Goal: Transaction & Acquisition: Book appointment/travel/reservation

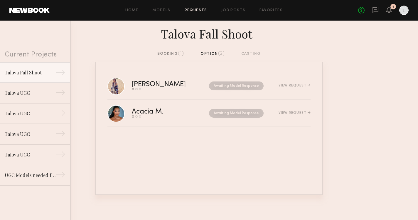
click at [135, 12] on div "Home Models Requests Job Posts Favorites Sign Out No fees up to $5,000 1" at bounding box center [229, 10] width 359 height 9
click at [262, 7] on div "Home Models Requests Job Posts Favorites Sign Out No fees up to $5,000 1" at bounding box center [229, 10] width 359 height 9
click at [263, 10] on link "Favorites" at bounding box center [271, 11] width 23 height 4
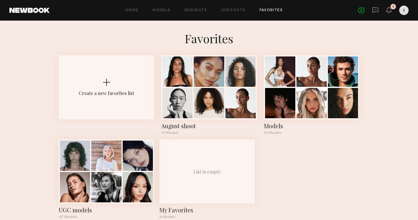
click at [282, 47] on common-react-bridge "Favorites Create a new favorites list August shoot 17 Models Models 32 Models U…" at bounding box center [209, 127] width 418 height 212
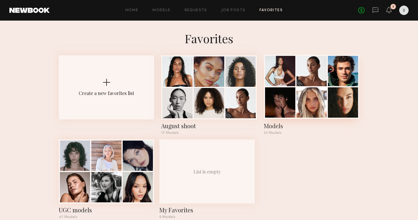
click at [285, 78] on div at bounding box center [280, 71] width 30 height 30
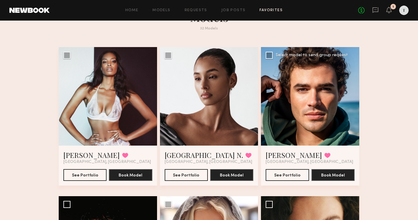
scroll to position [23, 0]
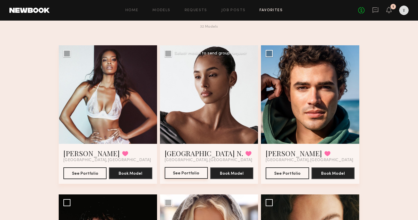
click at [184, 173] on button "See Portfolio" at bounding box center [186, 173] width 43 height 12
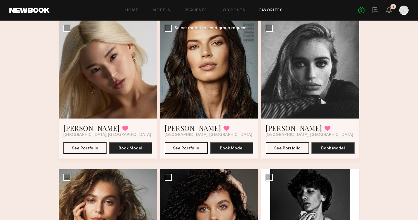
scroll to position [346, 0]
click at [295, 149] on button "See Portfolio" at bounding box center [287, 148] width 43 height 12
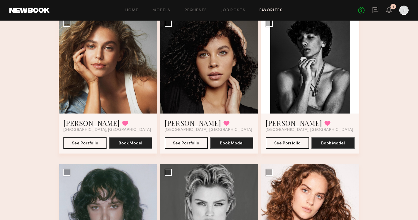
scroll to position [501, 0]
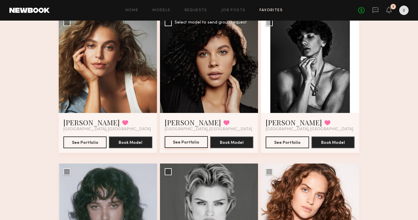
click at [196, 137] on button "See Portfolio" at bounding box center [186, 142] width 43 height 12
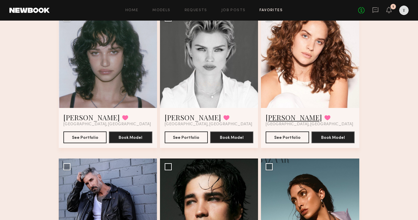
scroll to position [658, 0]
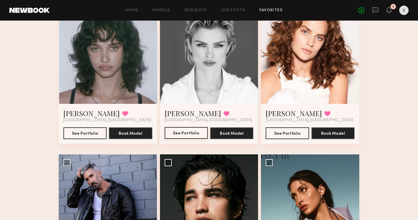
click at [193, 134] on button "See Portfolio" at bounding box center [186, 133] width 43 height 12
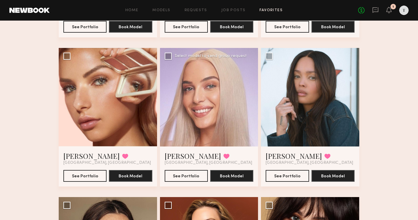
scroll to position [914, 0]
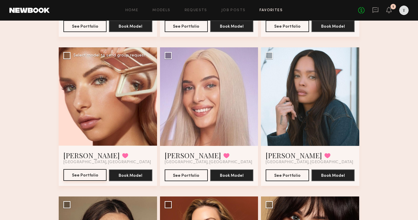
click at [93, 174] on button "See Portfolio" at bounding box center [84, 175] width 43 height 12
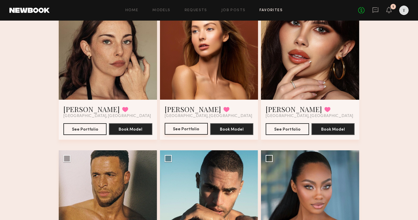
scroll to position [1111, 0]
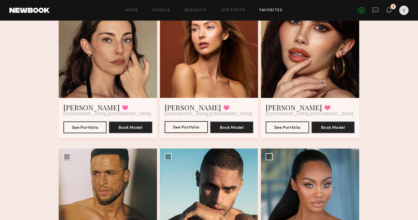
click at [189, 132] on button "See Portfolio" at bounding box center [186, 127] width 43 height 12
click at [387, 9] on icon at bounding box center [389, 10] width 5 height 4
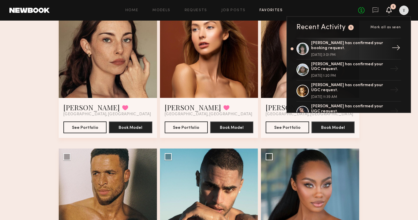
click at [365, 45] on div "Jessie M. has confirmed your booking request." at bounding box center [349, 46] width 76 height 10
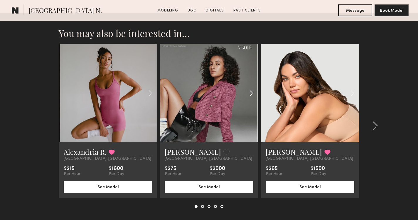
scroll to position [1283, 0]
click at [180, 155] on link "Kyrah V." at bounding box center [193, 151] width 56 height 9
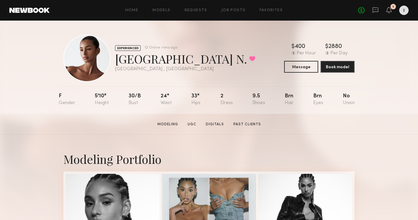
scroll to position [0, 0]
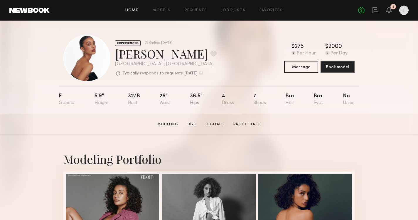
click at [130, 12] on link "Home" at bounding box center [131, 11] width 13 height 4
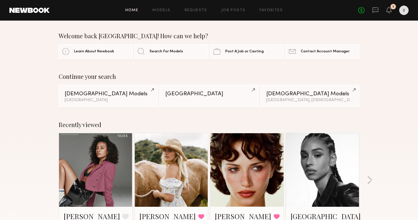
click at [259, 13] on div "Home Models Requests Job Posts Favorites Sign Out No fees up to $5,000 1" at bounding box center [229, 10] width 359 height 9
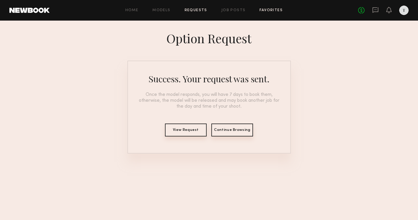
click at [273, 10] on link "Favorites" at bounding box center [271, 11] width 23 height 4
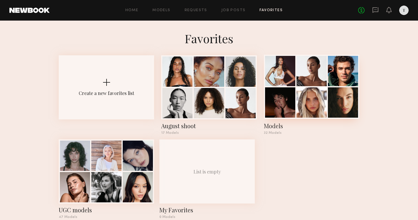
click at [289, 84] on div at bounding box center [280, 71] width 30 height 30
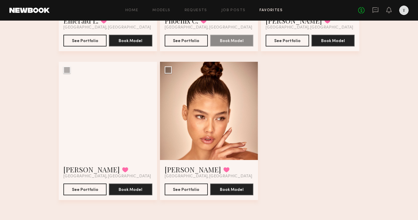
scroll to position [1472, 0]
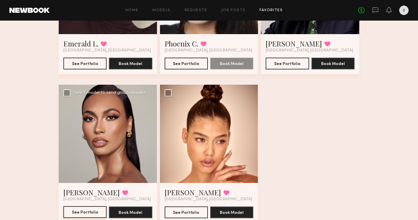
click at [91, 210] on button "See Portfolio" at bounding box center [84, 212] width 43 height 12
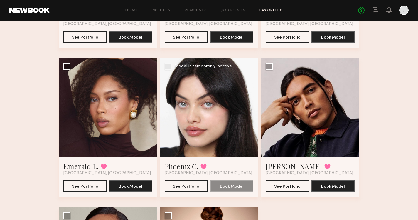
scroll to position [1350, 0]
click at [90, 187] on button "See Portfolio" at bounding box center [84, 186] width 43 height 12
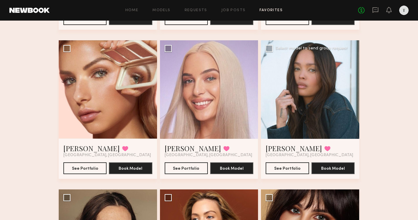
scroll to position [921, 0]
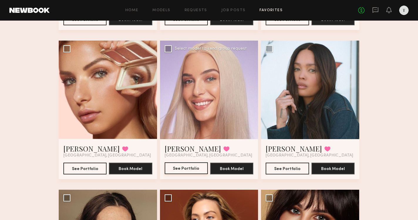
click at [194, 167] on button "See Portfolio" at bounding box center [186, 168] width 43 height 12
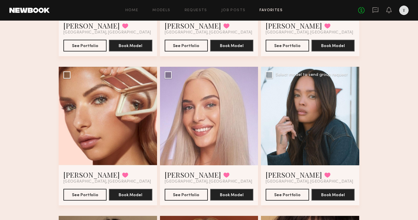
scroll to position [894, 0]
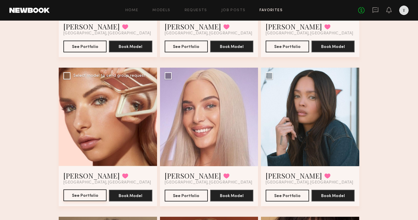
click at [92, 194] on button "See Portfolio" at bounding box center [84, 195] width 43 height 12
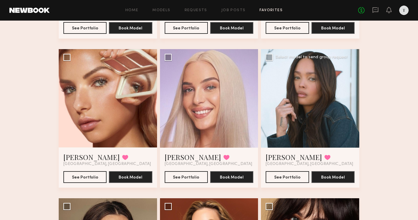
scroll to position [918, 0]
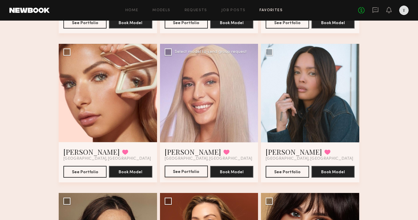
click at [188, 173] on button "See Portfolio" at bounding box center [186, 171] width 43 height 12
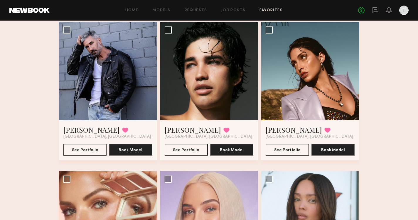
scroll to position [791, 0]
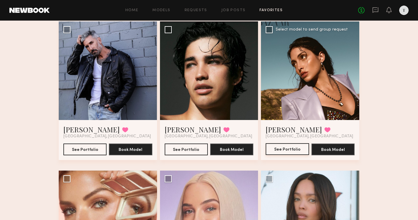
click at [291, 150] on button "See Portfolio" at bounding box center [287, 149] width 43 height 12
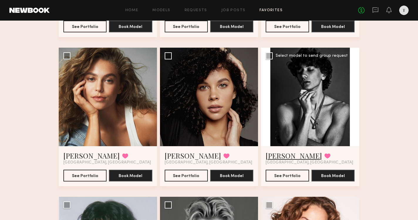
scroll to position [462, 0]
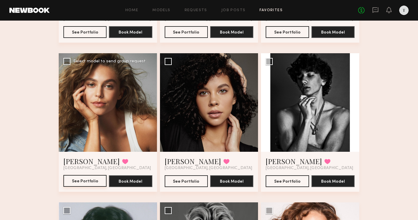
click at [95, 180] on button "See Portfolio" at bounding box center [84, 181] width 43 height 12
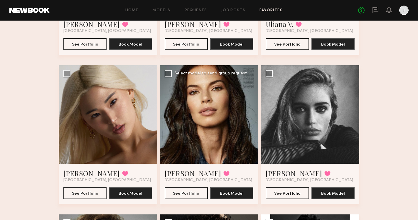
scroll to position [286, 0]
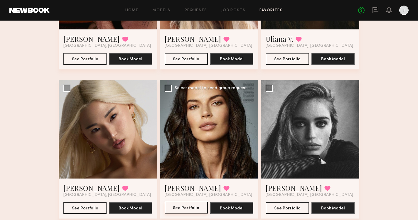
click at [189, 205] on button "See Portfolio" at bounding box center [186, 208] width 43 height 12
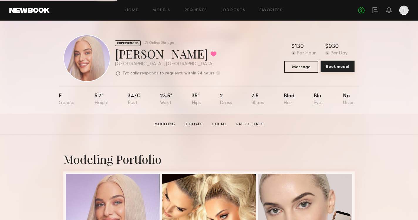
click at [338, 65] on button "Book model" at bounding box center [338, 67] width 34 height 12
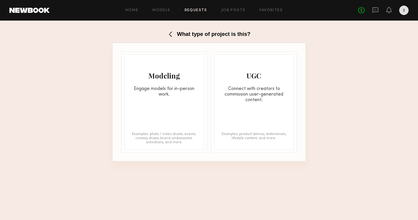
click at [170, 90] on div "Engage models for in-person work." at bounding box center [164, 91] width 79 height 11
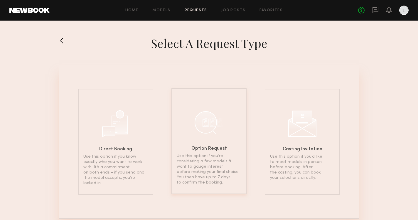
click at [204, 134] on div at bounding box center [208, 122] width 29 height 29
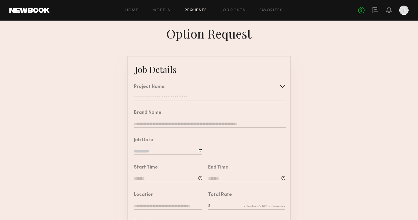
click at [167, 95] on input "text" at bounding box center [210, 98] width 152 height 6
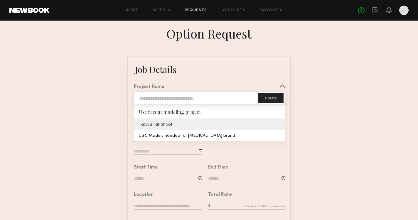
type input "**********"
type textarea "**********"
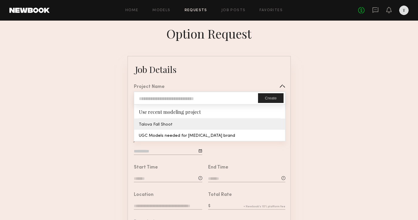
type textarea "**********"
click at [163, 122] on common-border "**********" at bounding box center [209, 219] width 164 height 327
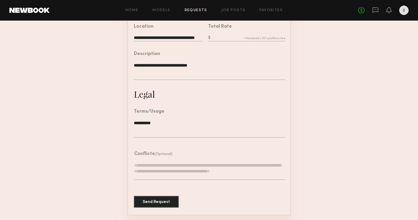
scroll to position [168, 0]
click at [160, 200] on button "Send Request" at bounding box center [156, 202] width 45 height 12
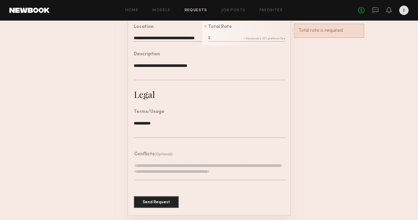
click at [237, 38] on input "text" at bounding box center [246, 38] width 77 height 6
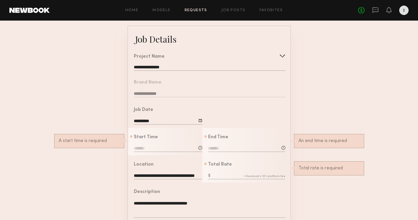
scroll to position [6, 0]
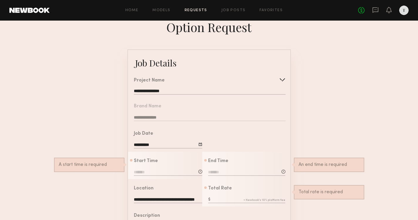
click at [148, 168] on div "Start Time A start time is required" at bounding box center [168, 168] width 68 height 18
click at [151, 172] on input at bounding box center [168, 172] width 68 height 6
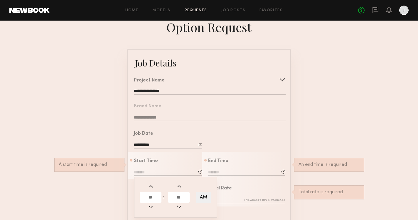
click at [151, 198] on input "text" at bounding box center [151, 197] width 22 height 11
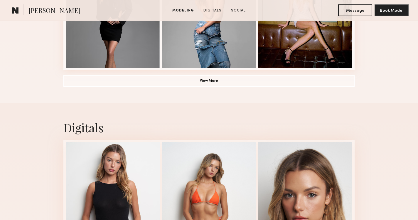
scroll to position [527, 0]
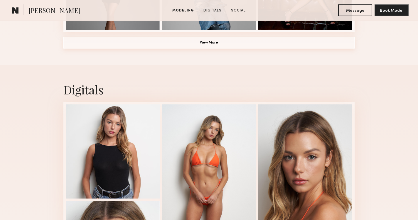
click at [251, 40] on button "View More" at bounding box center [208, 43] width 291 height 12
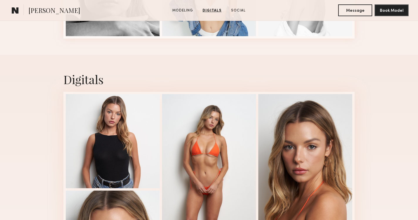
scroll to position [907, 0]
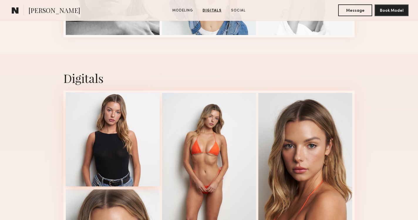
click at [140, 126] on div at bounding box center [113, 139] width 94 height 94
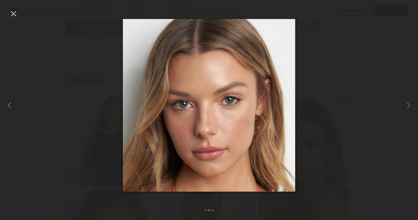
click at [11, 10] on div at bounding box center [13, 13] width 9 height 9
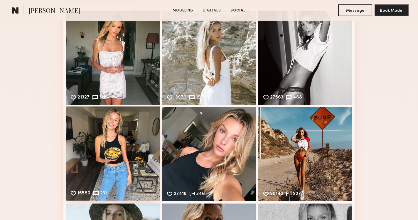
scroll to position [1242, 0]
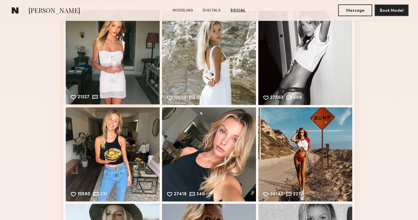
click at [123, 63] on div "21327 311 Likes & comments displayed to show model’s engagement" at bounding box center [113, 57] width 94 height 94
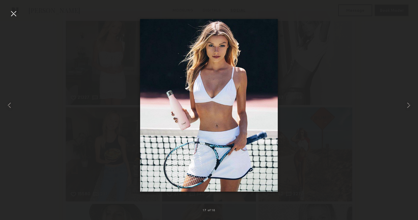
click at [17, 13] on div at bounding box center [13, 13] width 9 height 9
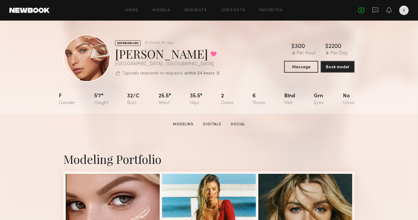
scroll to position [0, 0]
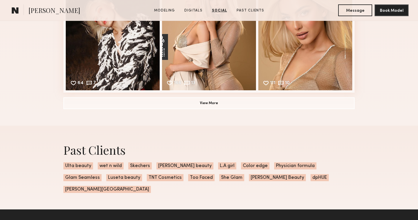
scroll to position [991, 0]
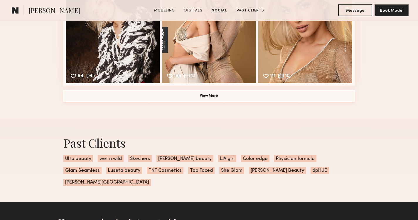
click at [238, 99] on button "View More" at bounding box center [208, 96] width 291 height 12
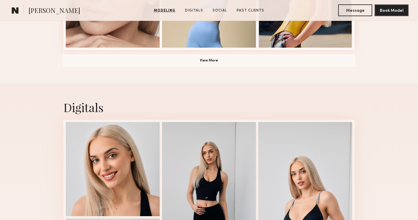
scroll to position [508, 0]
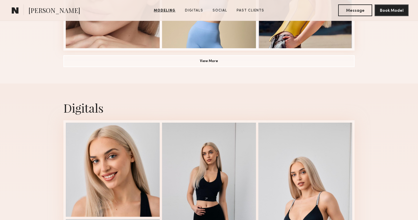
click at [212, 61] on button "View More" at bounding box center [208, 61] width 291 height 12
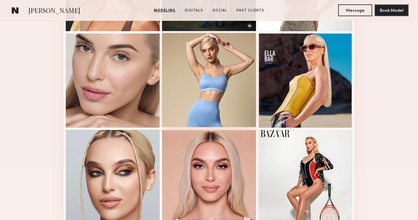
scroll to position [0, 0]
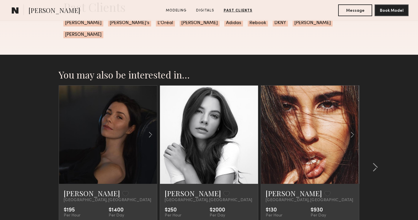
scroll to position [875, 0]
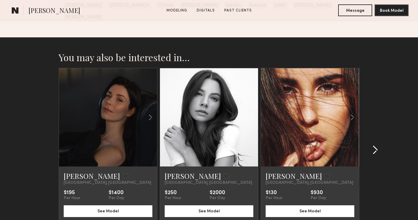
click at [375, 145] on common-icon at bounding box center [375, 149] width 6 height 9
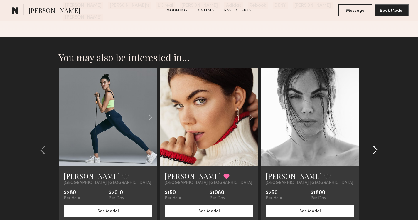
click at [375, 145] on common-icon at bounding box center [375, 149] width 6 height 9
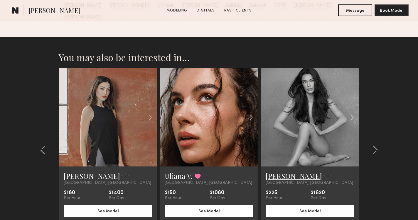
click at [276, 171] on link "Jessica N." at bounding box center [294, 175] width 56 height 9
click at [375, 145] on common-icon at bounding box center [375, 149] width 6 height 9
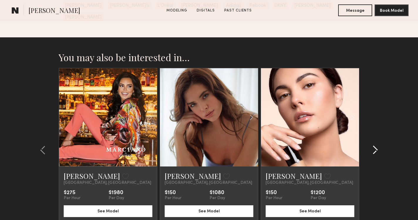
click at [376, 145] on common-icon at bounding box center [375, 149] width 6 height 9
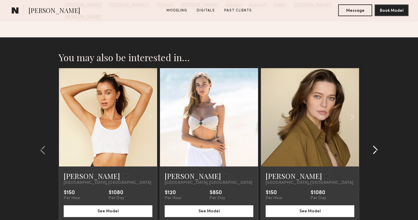
click at [376, 145] on common-icon at bounding box center [375, 149] width 6 height 9
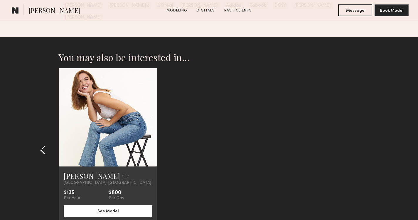
click at [46, 145] on button at bounding box center [44, 149] width 9 height 9
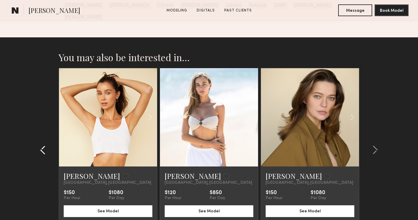
click at [46, 145] on button at bounding box center [44, 149] width 9 height 9
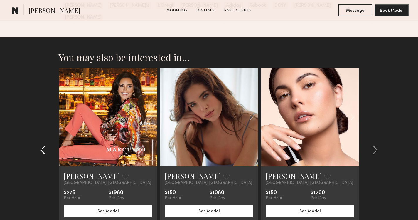
click at [46, 145] on button at bounding box center [44, 149] width 9 height 9
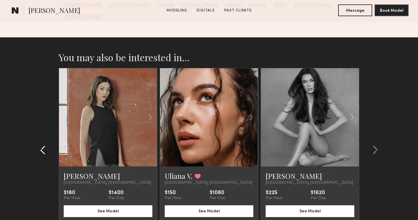
click at [46, 145] on button at bounding box center [44, 149] width 9 height 9
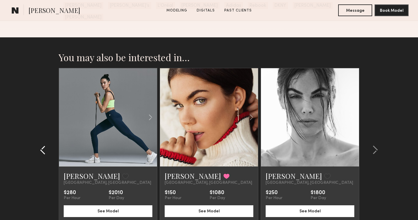
click at [46, 145] on button at bounding box center [44, 149] width 9 height 9
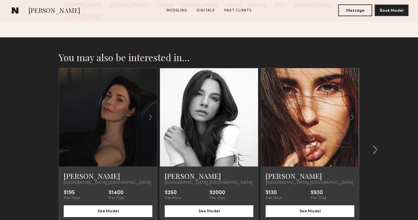
click at [46, 138] on section "You may also be interested in… Genevieve A. Favorite Los Angeles, CA $195 Per H…" at bounding box center [209, 156] width 418 height 238
click at [375, 145] on common-icon at bounding box center [375, 149] width 6 height 9
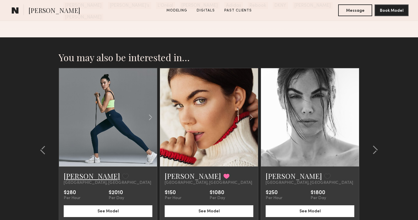
click at [78, 171] on link "Dallas S." at bounding box center [92, 175] width 56 height 9
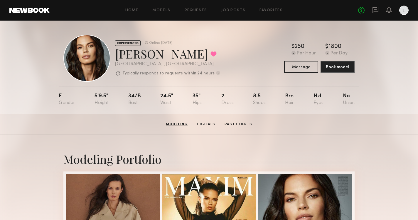
scroll to position [0, 0]
click at [160, 10] on link "Models" at bounding box center [161, 11] width 18 height 4
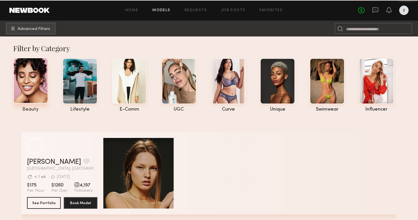
click at [29, 96] on div at bounding box center [30, 81] width 35 height 46
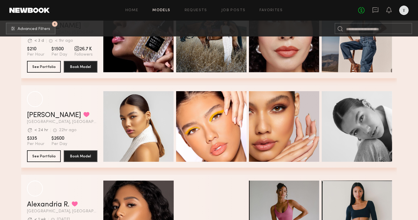
scroll to position [142, 0]
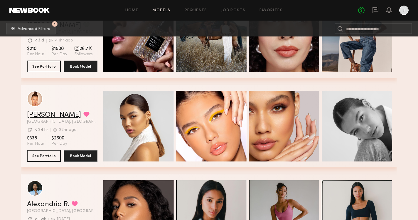
click at [45, 114] on link "Layla P." at bounding box center [54, 114] width 54 height 7
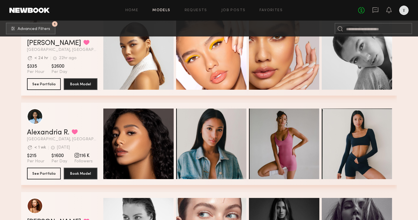
scroll to position [214, 0]
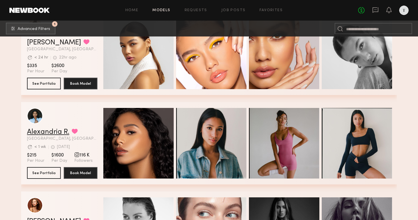
click at [56, 131] on link "Alexandria R." at bounding box center [48, 131] width 42 height 7
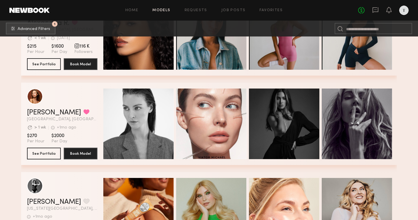
scroll to position [362, 0]
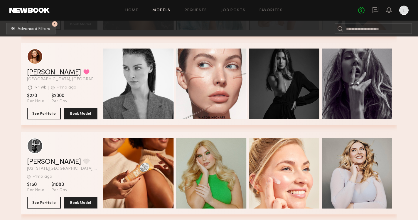
click at [42, 74] on link "Laken R." at bounding box center [54, 72] width 54 height 7
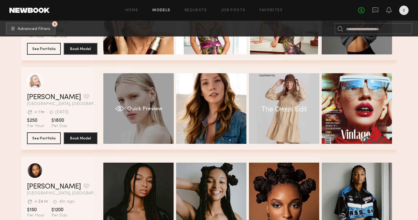
scroll to position [606, 0]
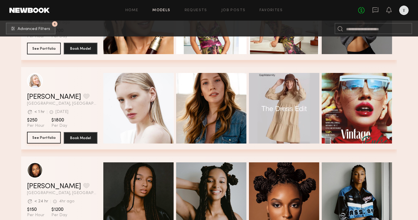
click at [52, 139] on button "See Portfolio" at bounding box center [44, 138] width 34 height 12
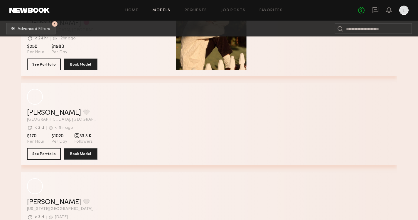
scroll to position [2019, 0]
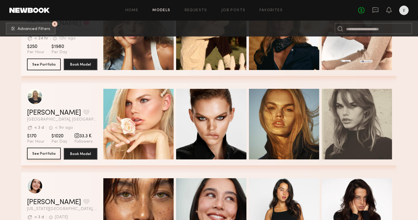
click at [48, 152] on button "See Portfolio" at bounding box center [44, 153] width 34 height 12
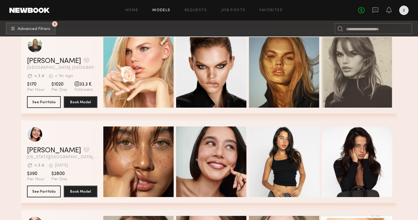
scroll to position [2099, 0]
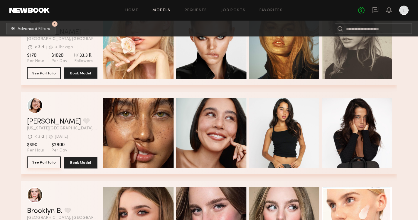
click at [47, 160] on button "See Portfolio" at bounding box center [44, 162] width 34 height 12
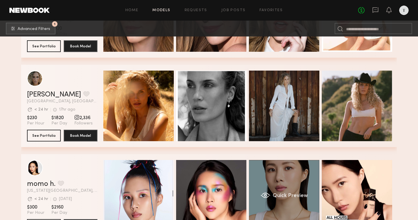
scroll to position [2305, 0]
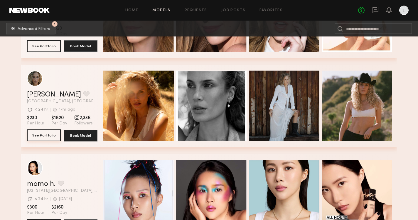
click at [47, 132] on button "See Portfolio" at bounding box center [44, 135] width 34 height 12
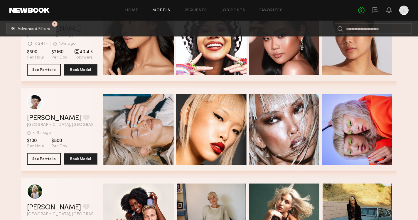
scroll to position [2734, 0]
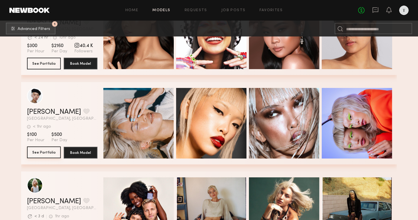
click at [42, 151] on button "See Portfolio" at bounding box center [44, 152] width 34 height 12
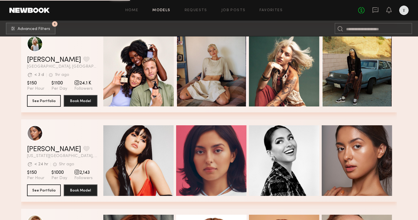
scroll to position [2876, 0]
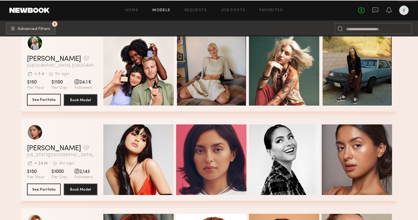
click at [49, 99] on button "See Portfolio" at bounding box center [44, 100] width 34 height 12
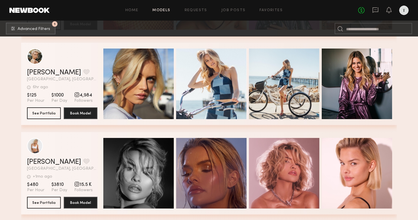
scroll to position [0, 0]
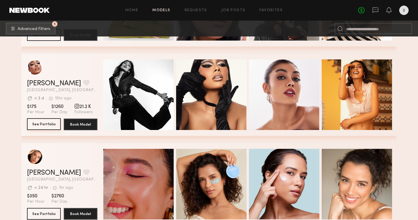
click at [51, 121] on button "See Portfolio" at bounding box center [44, 124] width 34 height 12
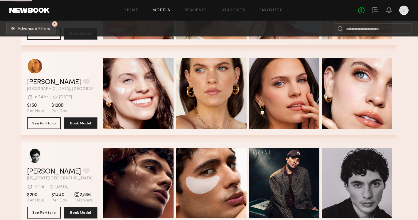
scroll to position [4995, 0]
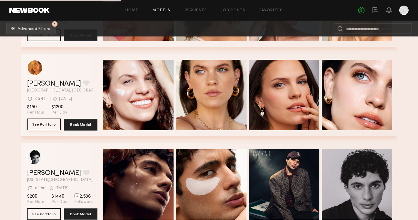
click at [50, 125] on button "See Portfolio" at bounding box center [44, 124] width 34 height 12
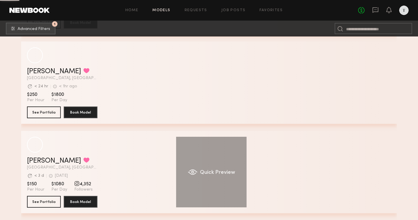
scroll to position [5811, 0]
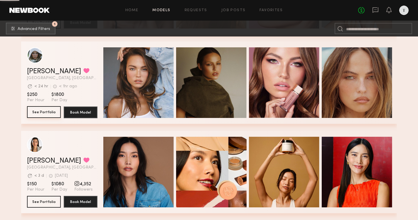
click at [40, 110] on button "See Portfolio" at bounding box center [44, 112] width 34 height 12
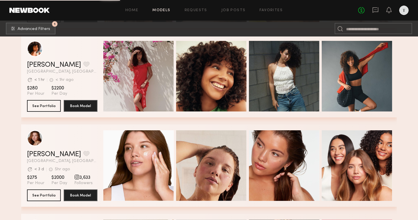
scroll to position [6175, 0]
click at [46, 108] on button "See Portfolio" at bounding box center [44, 106] width 34 height 12
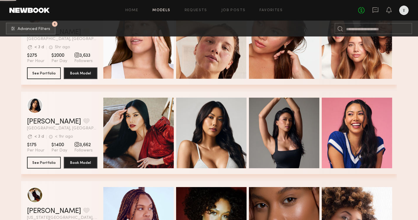
scroll to position [6348, 0]
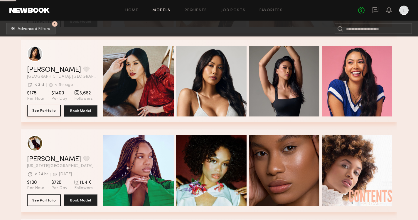
click at [45, 111] on button "See Portfolio" at bounding box center [44, 111] width 34 height 12
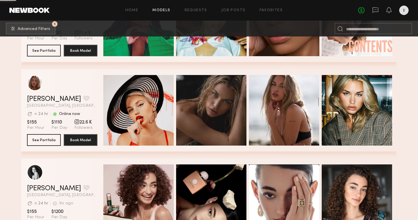
scroll to position [6498, 0]
click at [46, 135] on button "See Portfolio" at bounding box center [44, 140] width 34 height 12
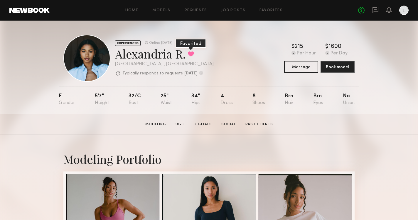
click at [190, 55] on button at bounding box center [191, 53] width 6 height 5
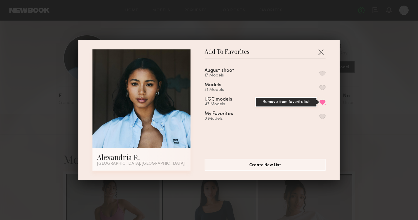
click at [324, 102] on button "Remove from favorite list" at bounding box center [323, 101] width 6 height 5
click at [321, 51] on button "button" at bounding box center [320, 51] width 9 height 9
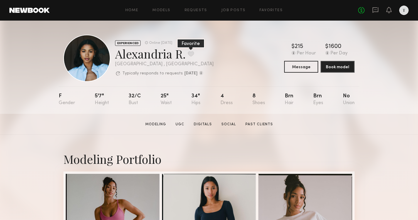
click at [189, 53] on button at bounding box center [191, 53] width 6 height 5
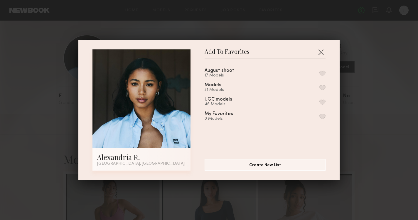
click at [323, 103] on button "button" at bounding box center [323, 101] width 6 height 5
click at [322, 49] on button "button" at bounding box center [320, 51] width 9 height 9
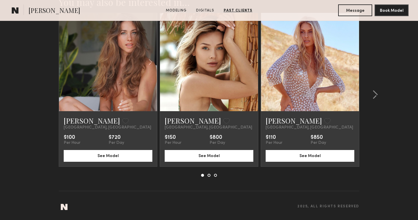
scroll to position [929, 0]
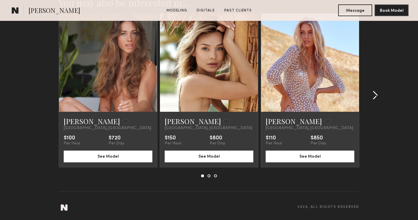
click at [375, 96] on common-icon at bounding box center [375, 94] width 6 height 9
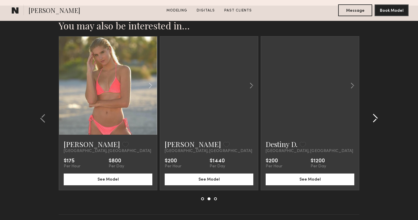
scroll to position [907, 0]
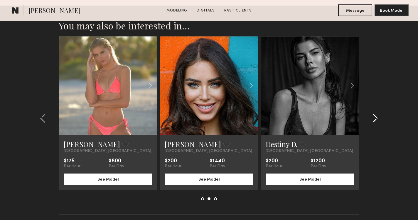
click at [373, 120] on common-icon at bounding box center [375, 117] width 6 height 9
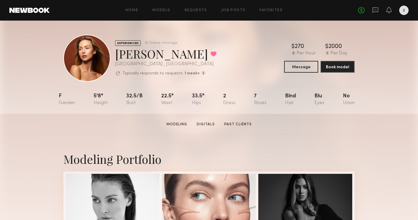
scroll to position [0, 0]
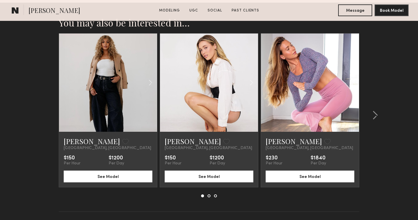
scroll to position [888, 0]
click at [210, 175] on button "See Model" at bounding box center [209, 176] width 89 height 12
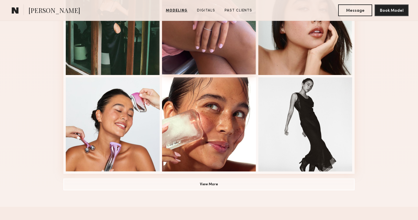
scroll to position [386, 0]
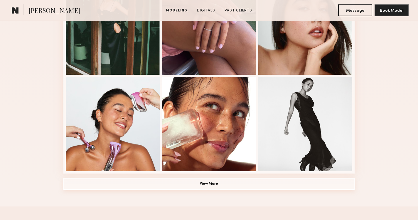
click at [219, 187] on button "View More" at bounding box center [208, 184] width 291 height 12
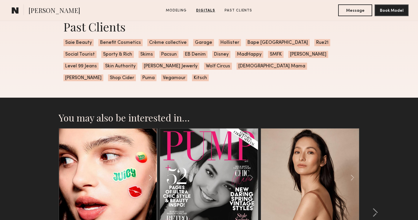
scroll to position [1258, 0]
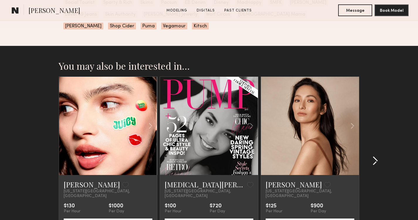
click at [375, 156] on common-icon at bounding box center [375, 160] width 6 height 9
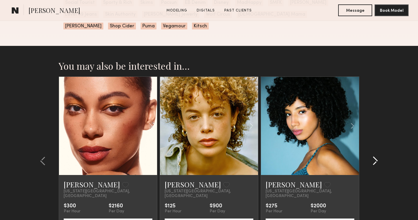
click at [375, 156] on common-icon at bounding box center [375, 160] width 6 height 9
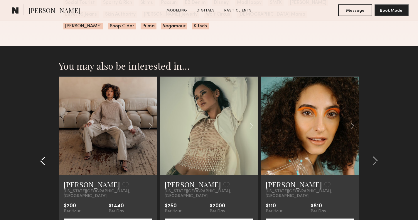
click at [44, 156] on common-icon at bounding box center [43, 160] width 6 height 9
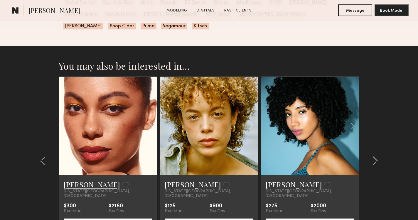
click at [74, 179] on link "Ashley R." at bounding box center [92, 183] width 56 height 9
click at [379, 143] on div at bounding box center [374, 160] width 28 height 169
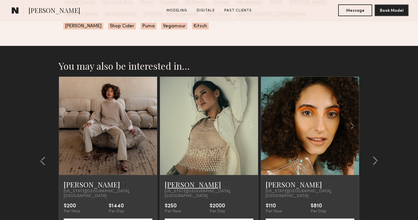
click at [181, 179] on link "[PERSON_NAME]" at bounding box center [193, 183] width 56 height 9
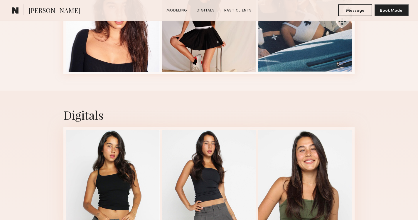
scroll to position [845, 0]
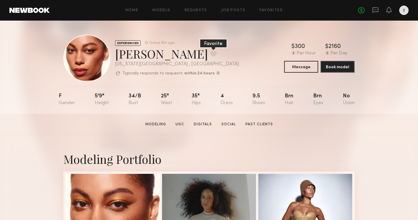
click at [211, 52] on button at bounding box center [214, 53] width 6 height 5
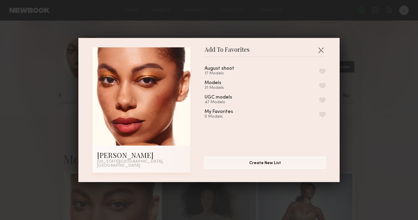
click at [322, 87] on button "button" at bounding box center [323, 85] width 6 height 5
click at [322, 52] on button "button" at bounding box center [320, 49] width 9 height 9
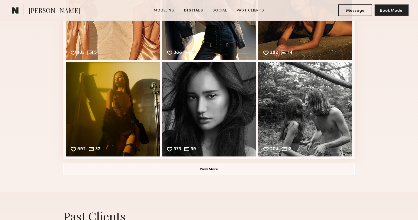
scroll to position [1152, 0]
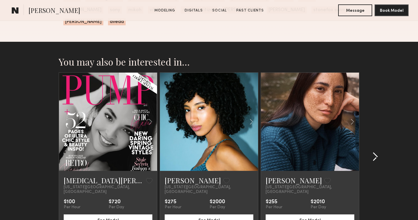
click at [376, 152] on common-icon at bounding box center [375, 156] width 6 height 9
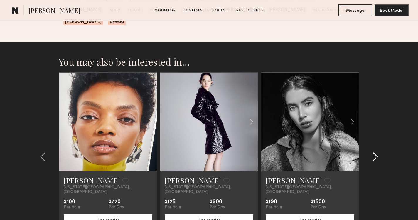
click at [376, 152] on common-icon at bounding box center [375, 156] width 6 height 9
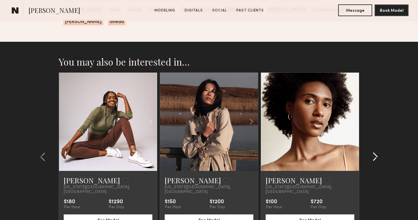
click at [376, 152] on common-icon at bounding box center [375, 156] width 6 height 9
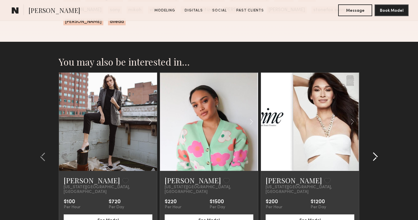
click at [376, 152] on common-icon at bounding box center [375, 156] width 6 height 9
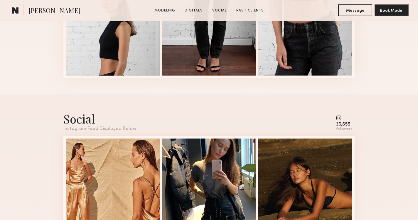
scroll to position [119, 0]
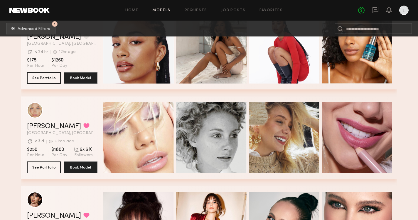
scroll to position [7556, 0]
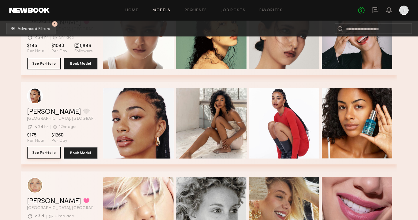
click at [50, 150] on button "See Portfolio" at bounding box center [44, 153] width 34 height 12
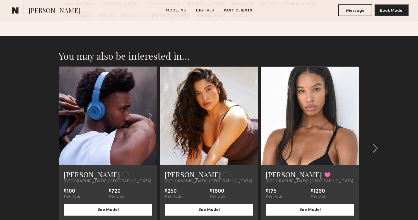
scroll to position [876, 0]
click at [376, 154] on div at bounding box center [374, 148] width 28 height 164
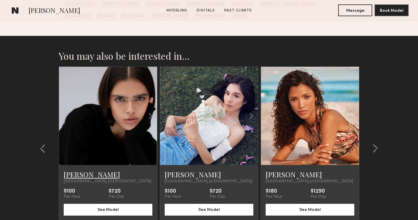
click at [85, 175] on link "Lauren S." at bounding box center [92, 173] width 56 height 9
click at [373, 150] on common-icon at bounding box center [375, 148] width 6 height 9
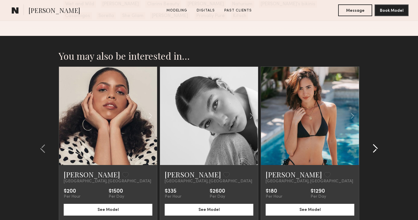
click at [373, 150] on common-icon at bounding box center [375, 148] width 6 height 9
